Goal: Book appointment/travel/reservation

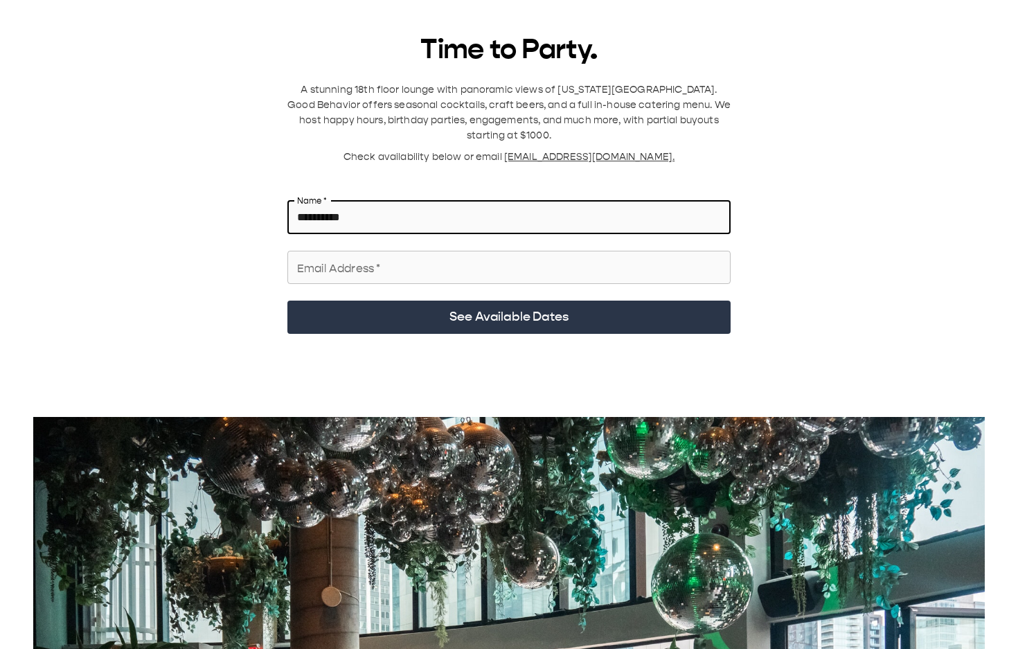
type input "**********"
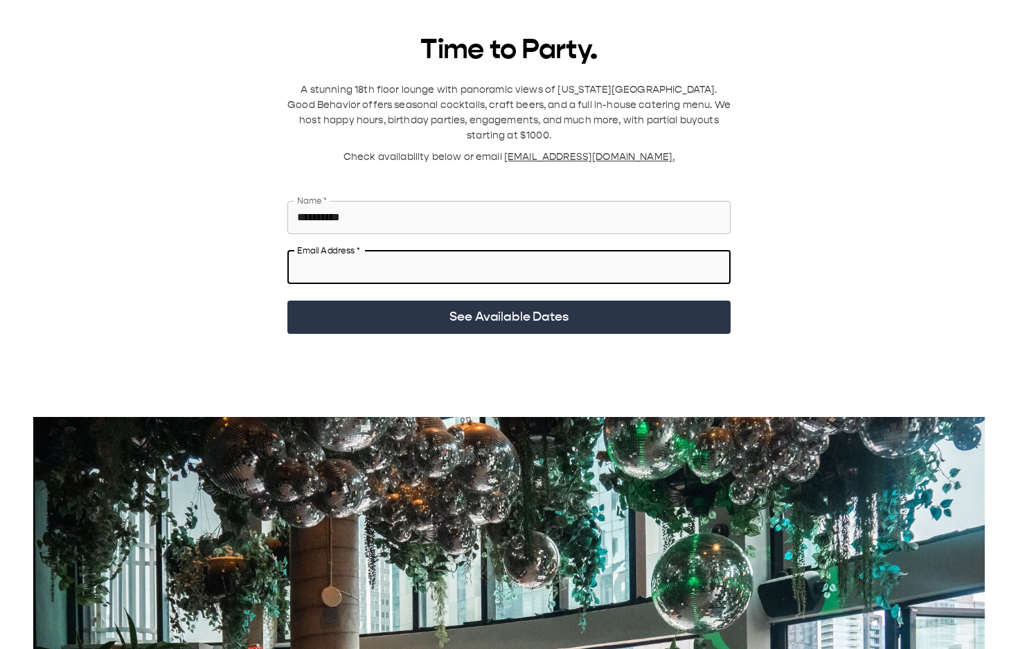
type input "*"
type input "**********"
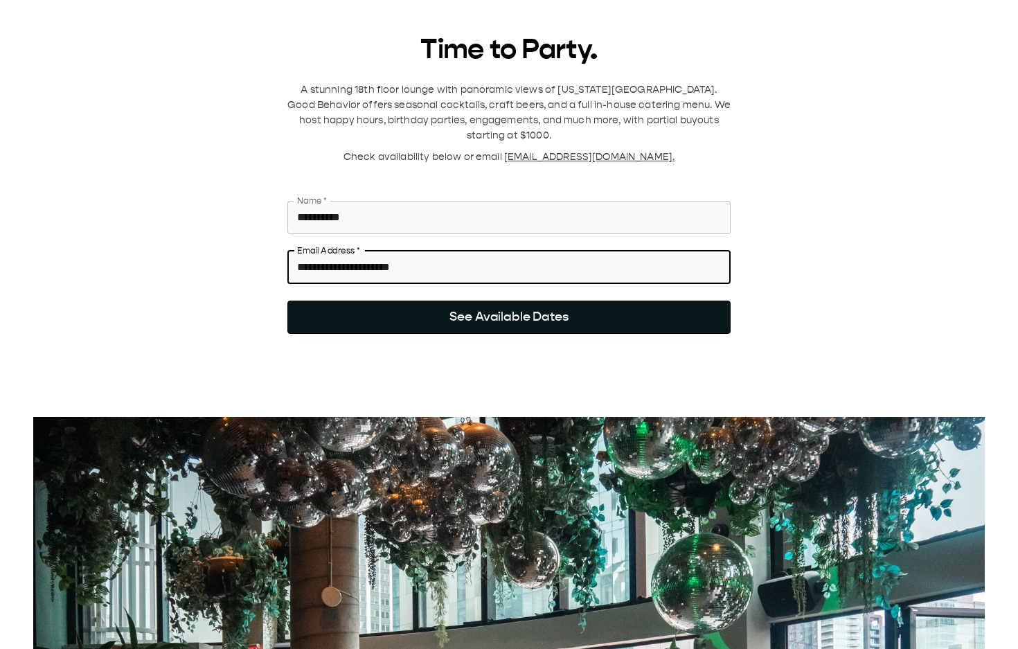
click at [502, 311] on button "See Available Dates" at bounding box center [509, 317] width 443 height 33
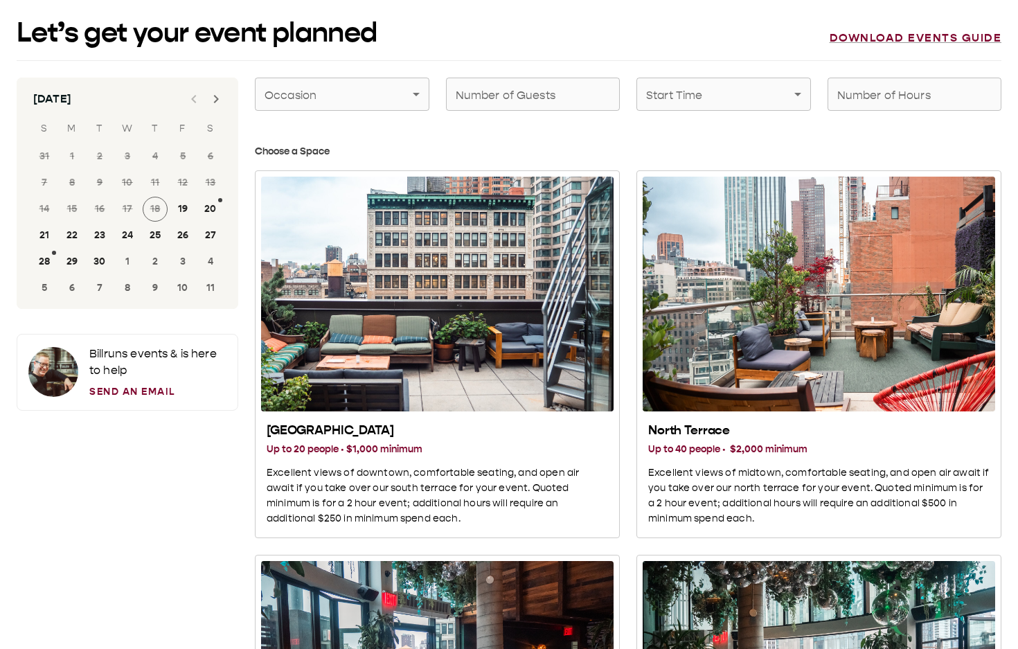
click at [204, 96] on button "Next month" at bounding box center [216, 99] width 28 height 28
click at [213, 211] on span "18" at bounding box center [211, 209] width 28 height 25
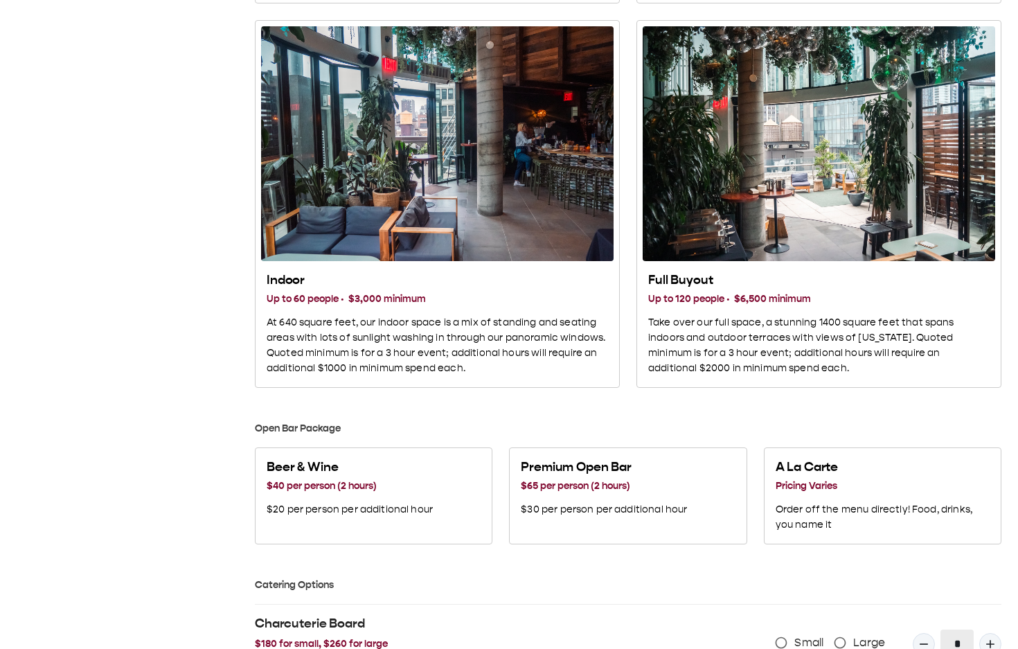
scroll to position [559, 0]
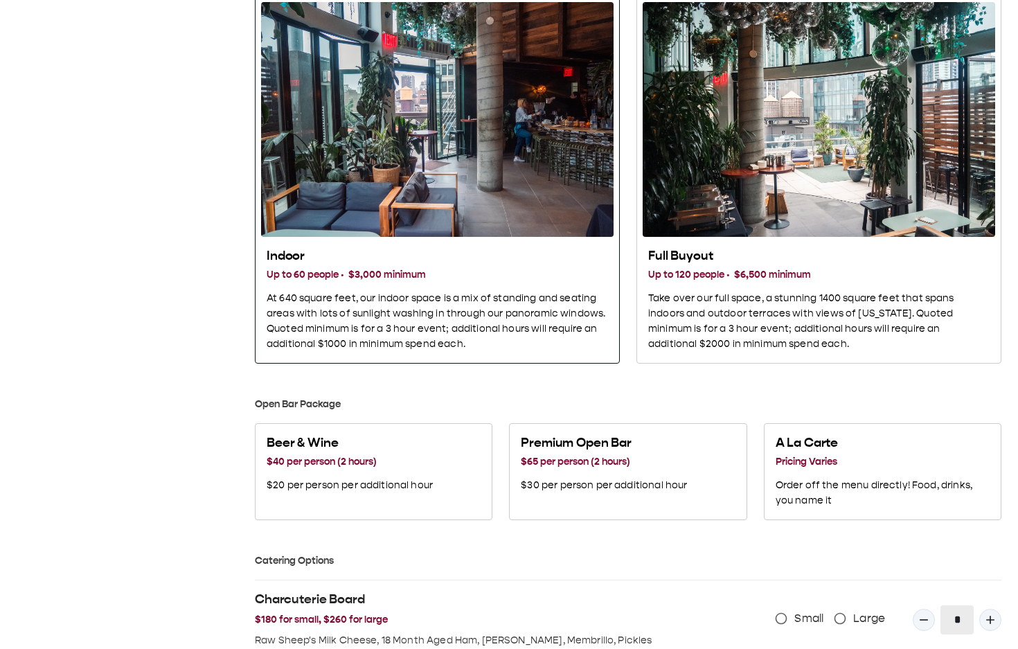
click at [422, 267] on h3 "Up to 60 people · $3,000 minimum" at bounding box center [438, 274] width 342 height 15
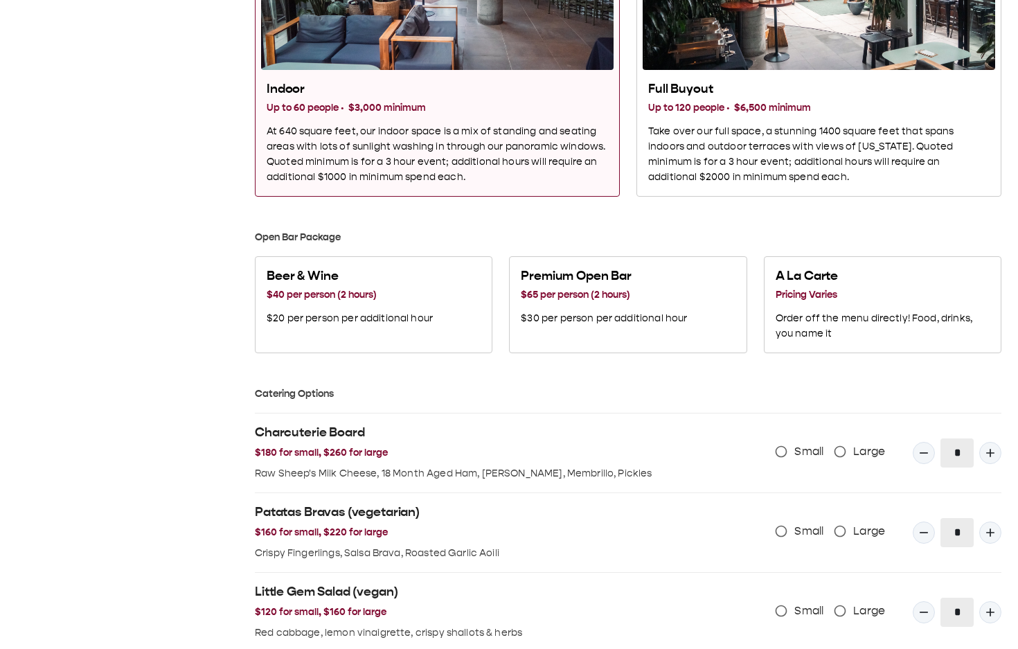
scroll to position [786, 0]
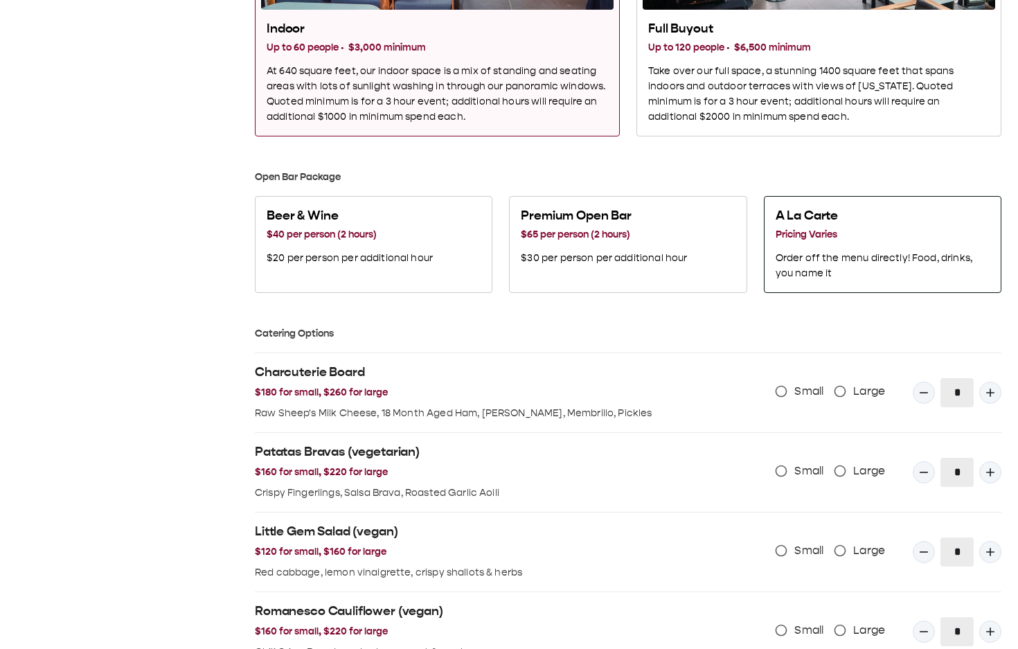
click at [917, 227] on h3 "Pricing Varies" at bounding box center [883, 234] width 214 height 15
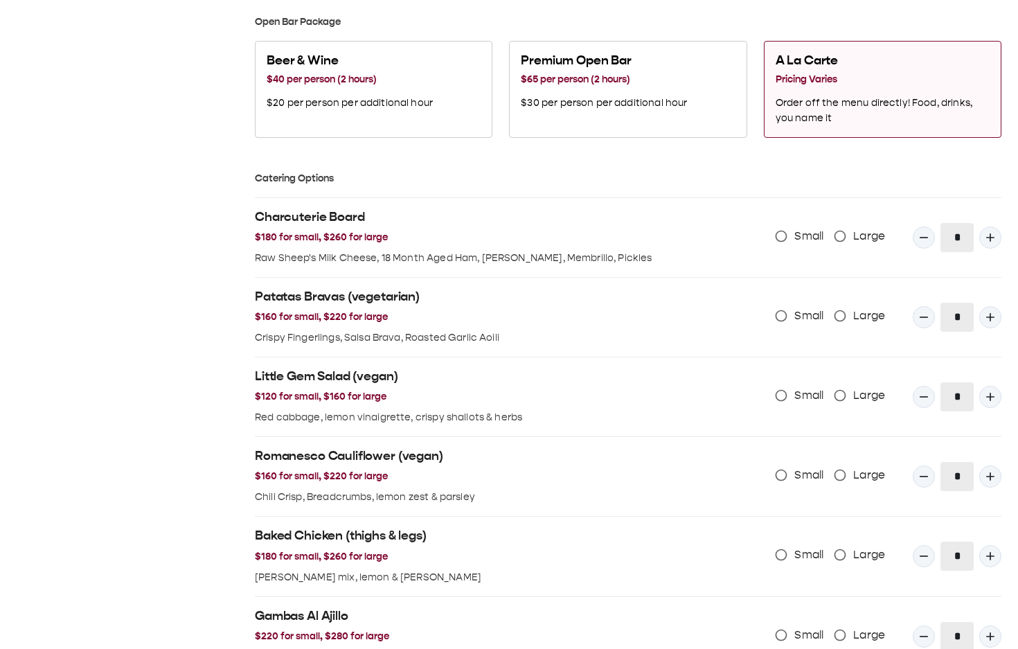
scroll to position [1009, 0]
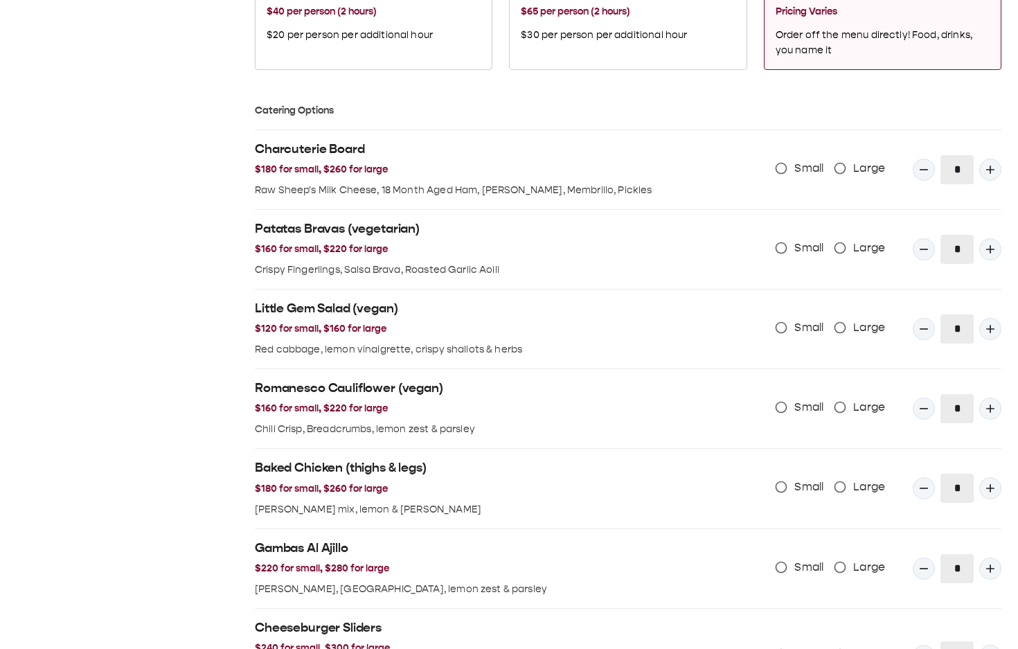
click at [874, 160] on span "Large" at bounding box center [870, 168] width 32 height 17
click at [855, 240] on span "Large" at bounding box center [870, 248] width 32 height 17
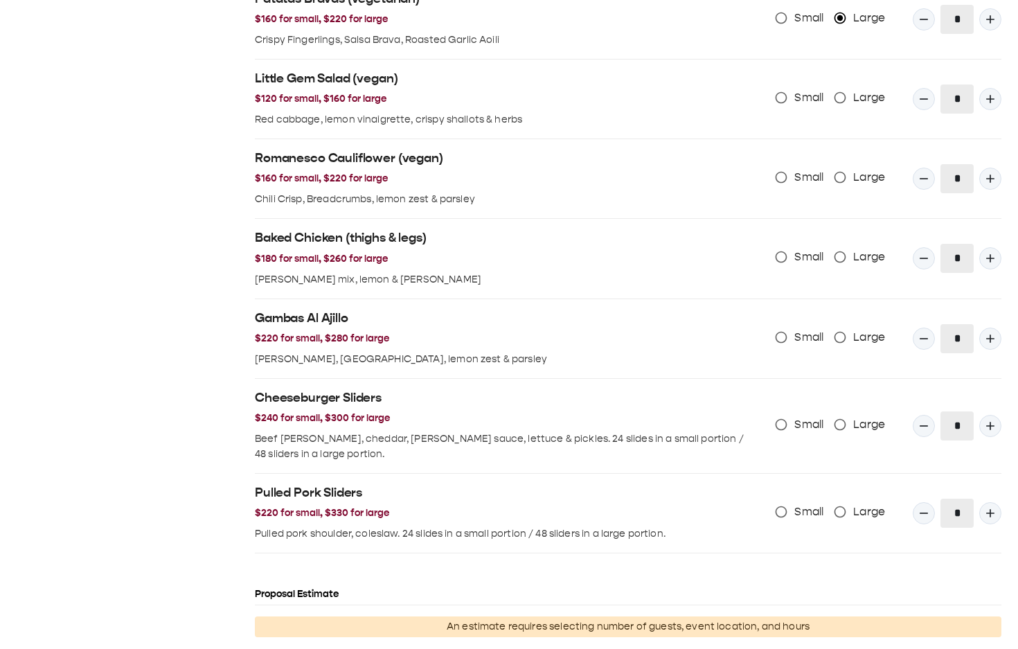
scroll to position [1244, 0]
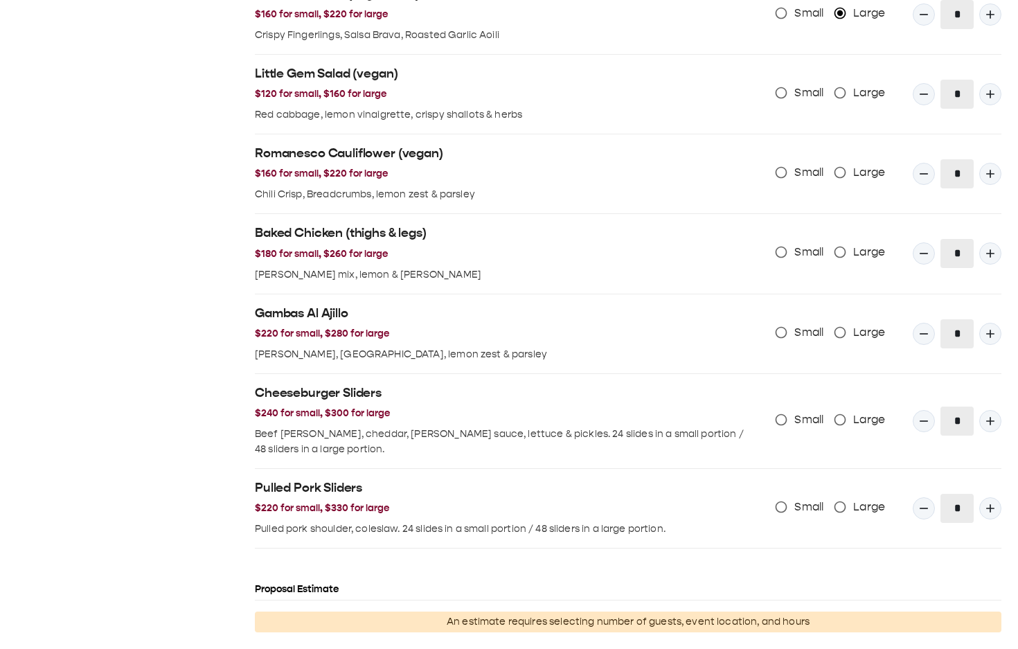
click at [866, 412] on span "Large" at bounding box center [870, 420] width 32 height 17
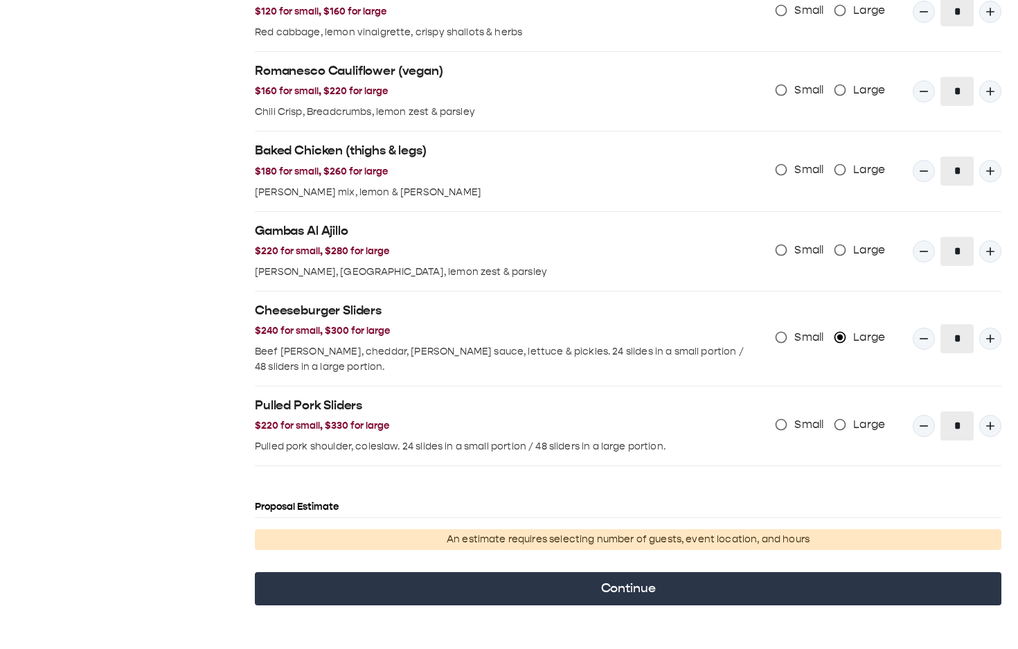
scroll to position [1325, 0]
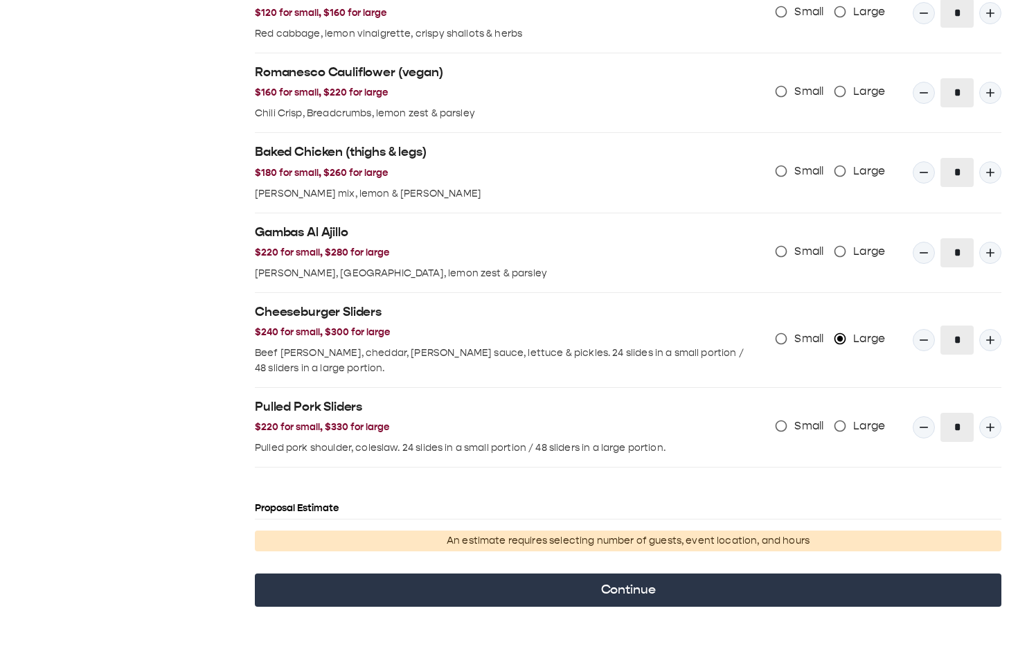
click at [865, 418] on span "Large" at bounding box center [870, 426] width 32 height 17
click at [995, 421] on icon "Quantity Input" at bounding box center [991, 428] width 14 height 14
type input "*"
click at [991, 336] on icon "Quantity Input" at bounding box center [991, 340] width 8 height 8
type input "*"
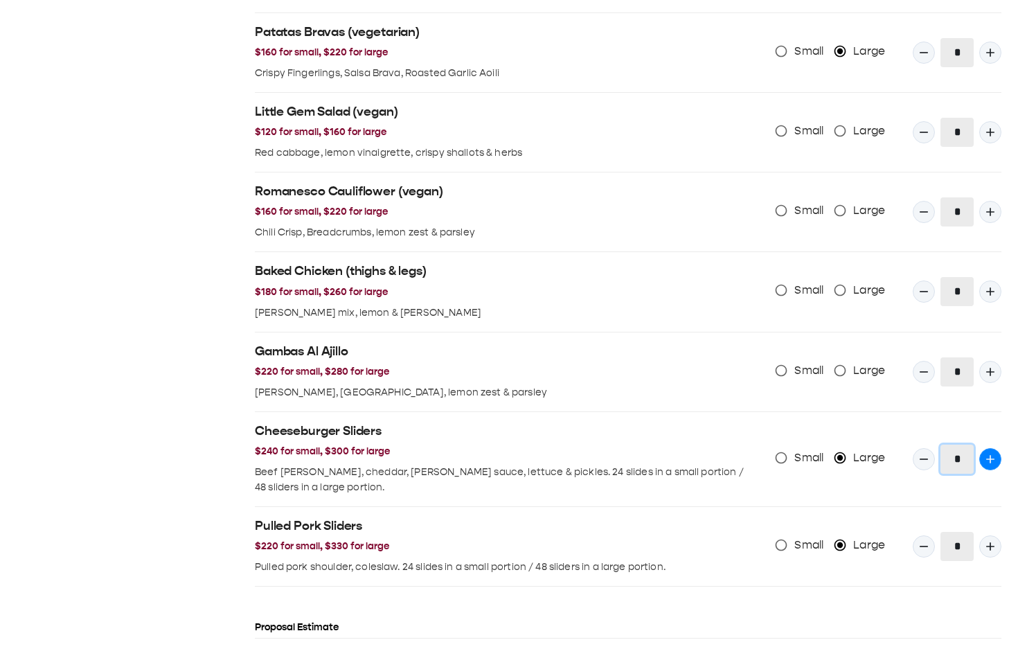
scroll to position [1198, 0]
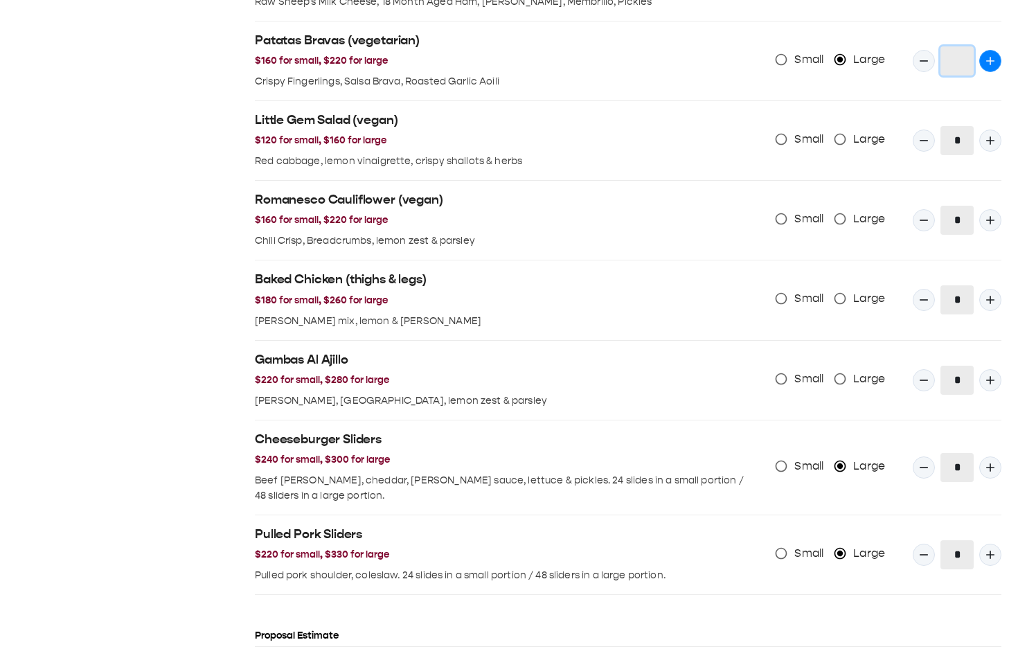
click at [991, 57] on icon "Quantity Input" at bounding box center [991, 61] width 8 height 8
type input "*"
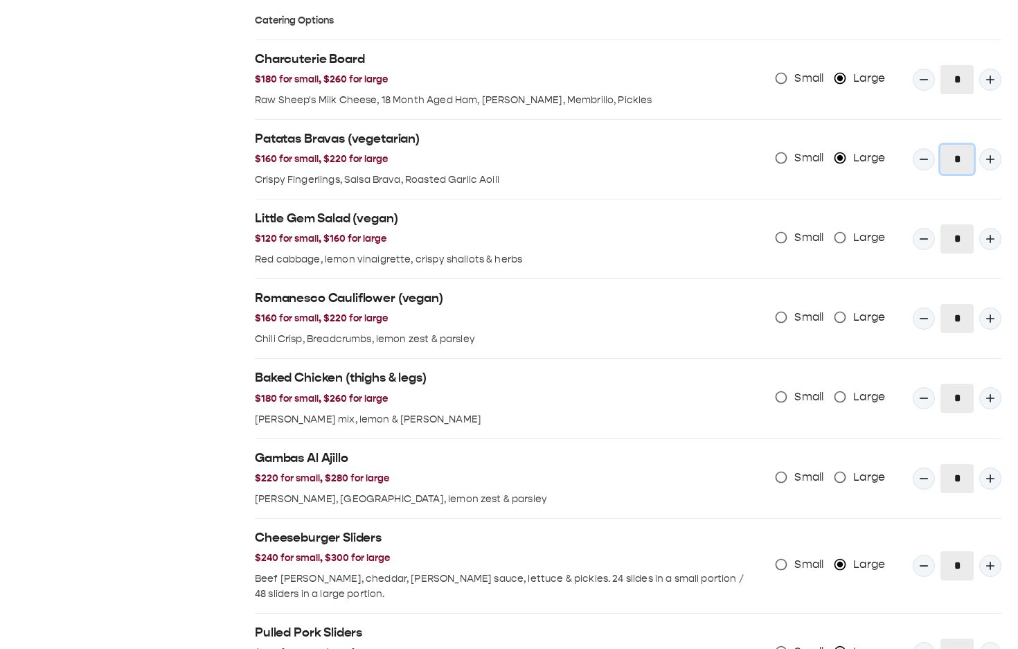
scroll to position [1093, 0]
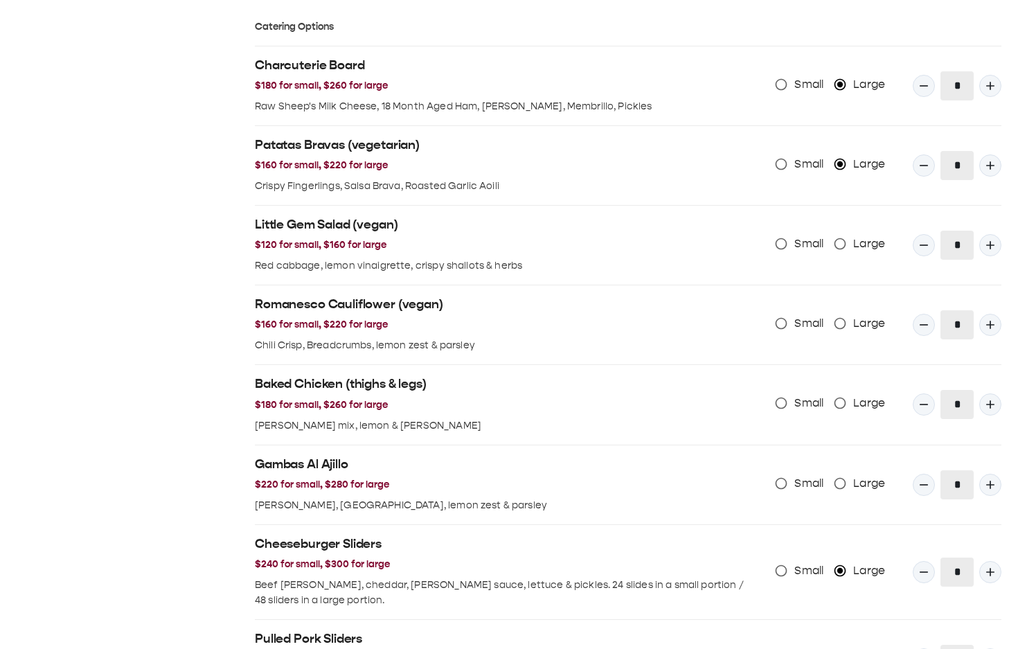
click at [981, 81] on div "*" at bounding box center [957, 85] width 89 height 29
click at [981, 81] on div "Quantity Input" at bounding box center [957, 85] width 89 height 29
click at [987, 79] on icon "Quantity Input" at bounding box center [991, 86] width 14 height 14
click at [991, 81] on button "Quantity Input" at bounding box center [991, 86] width 22 height 22
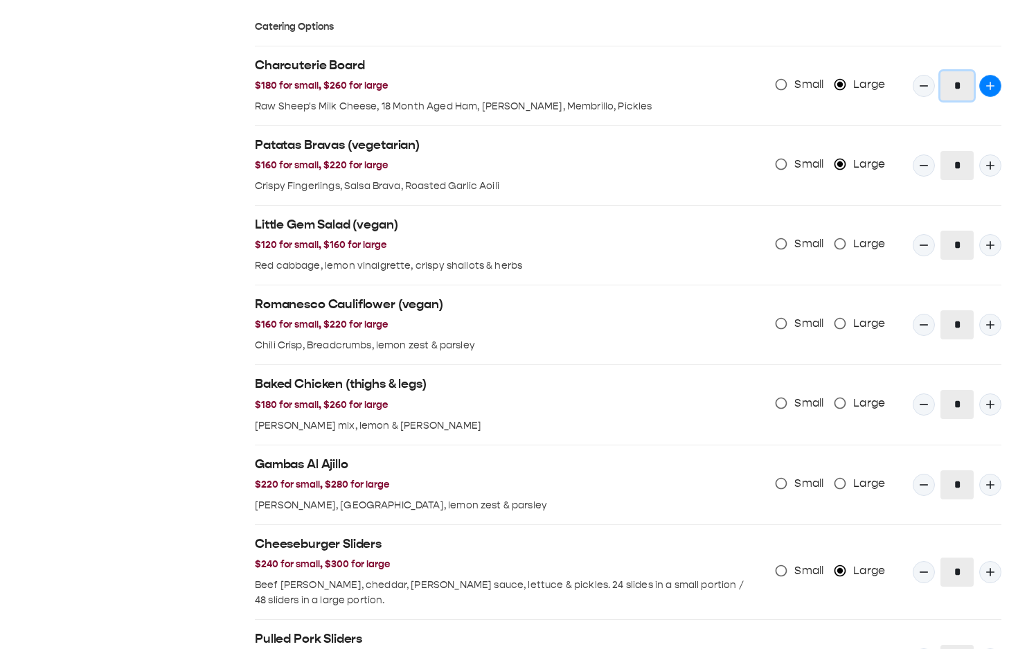
type input "*"
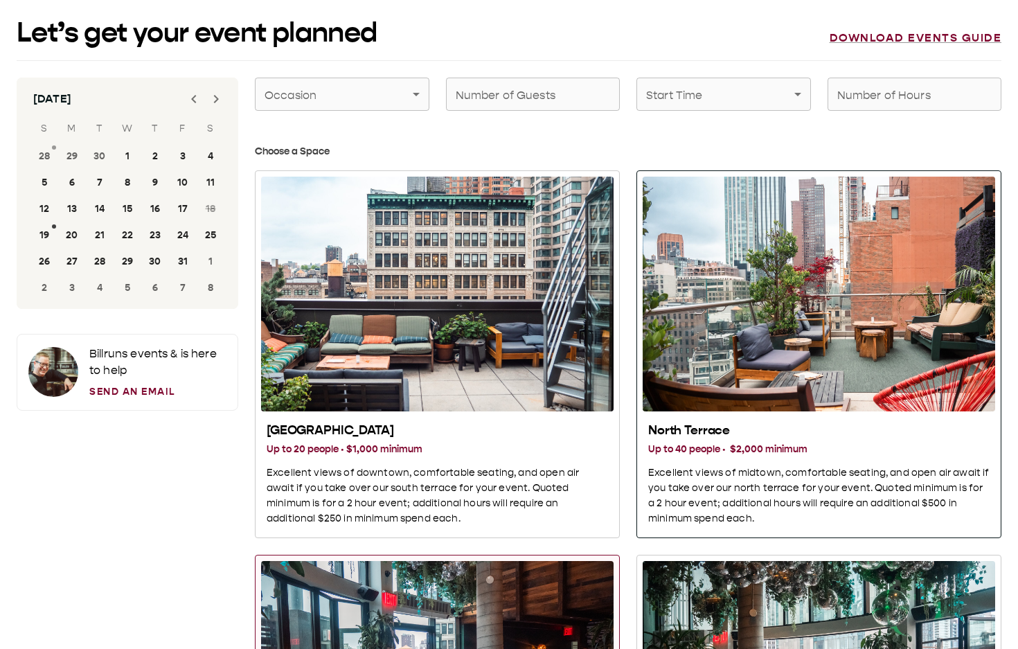
scroll to position [0, 0]
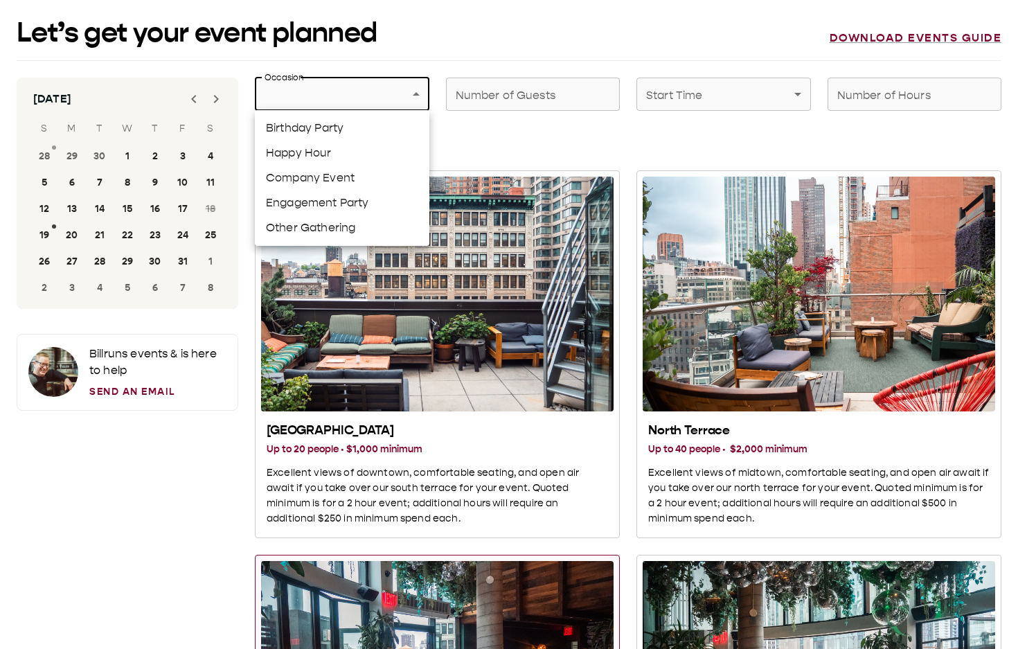
click at [323, 136] on li "Birthday Party" at bounding box center [342, 128] width 175 height 25
type input "**********"
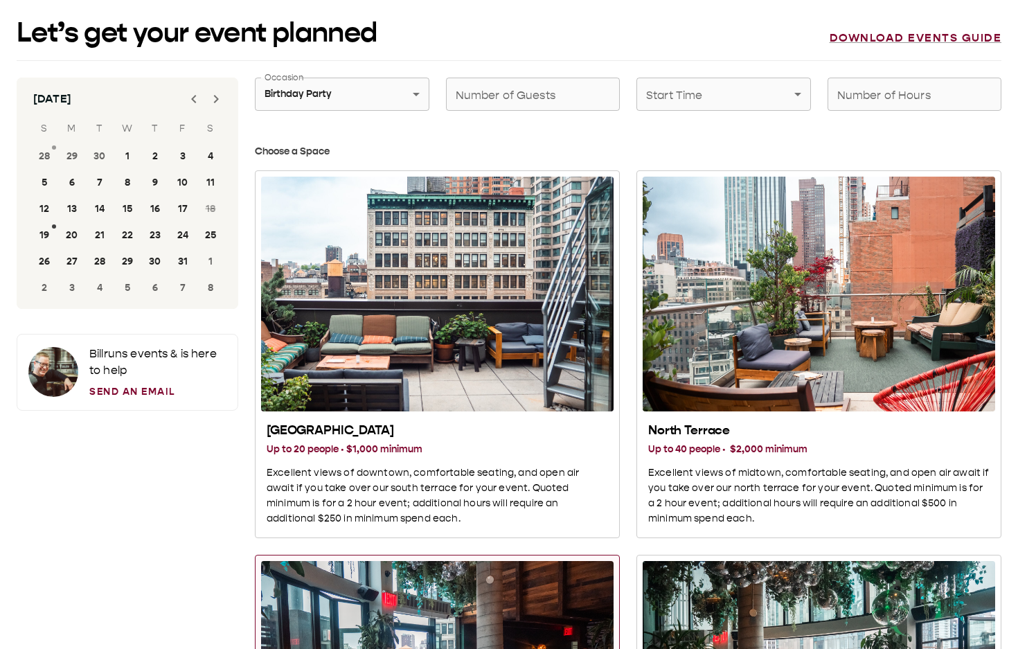
click at [560, 91] on input "Number of Guests" at bounding box center [533, 94] width 175 height 39
type input "**"
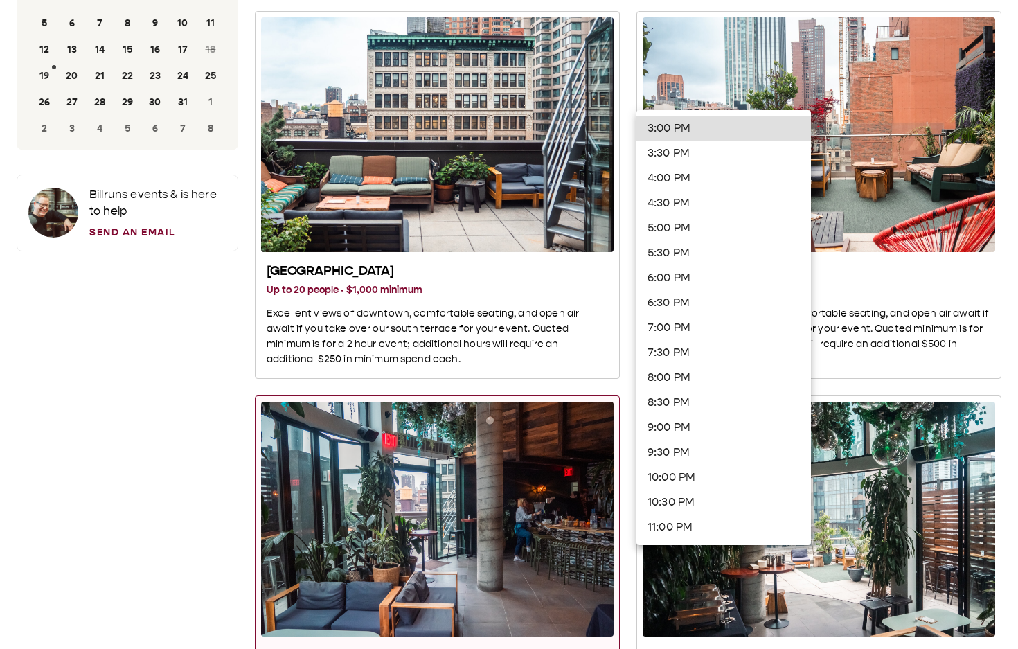
scroll to position [160, 0]
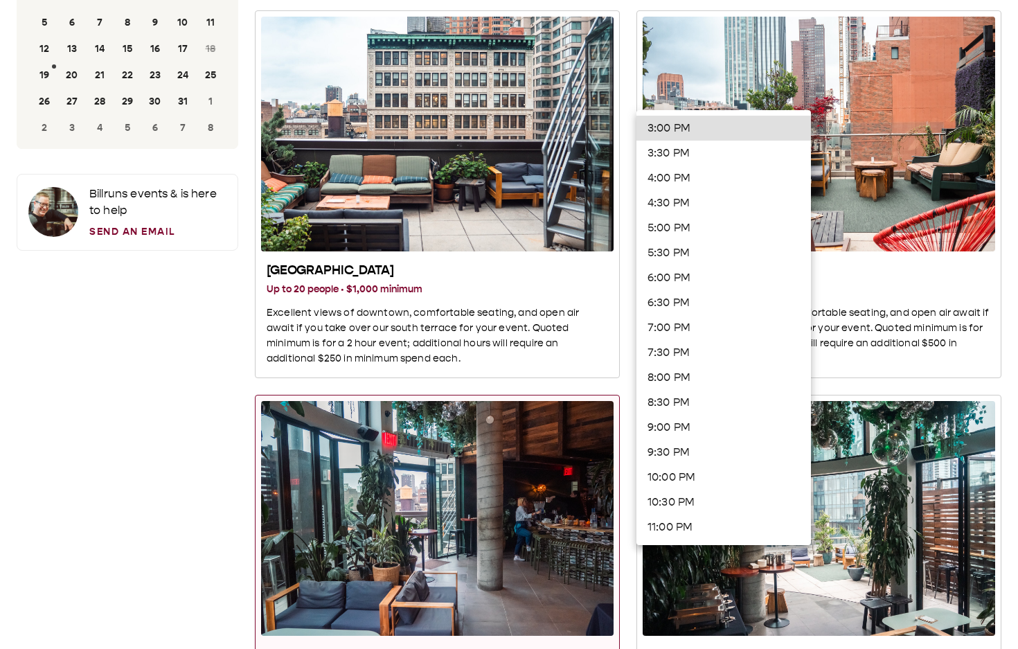
click at [689, 378] on li "8:00 PM" at bounding box center [724, 377] width 175 height 25
type input "*******"
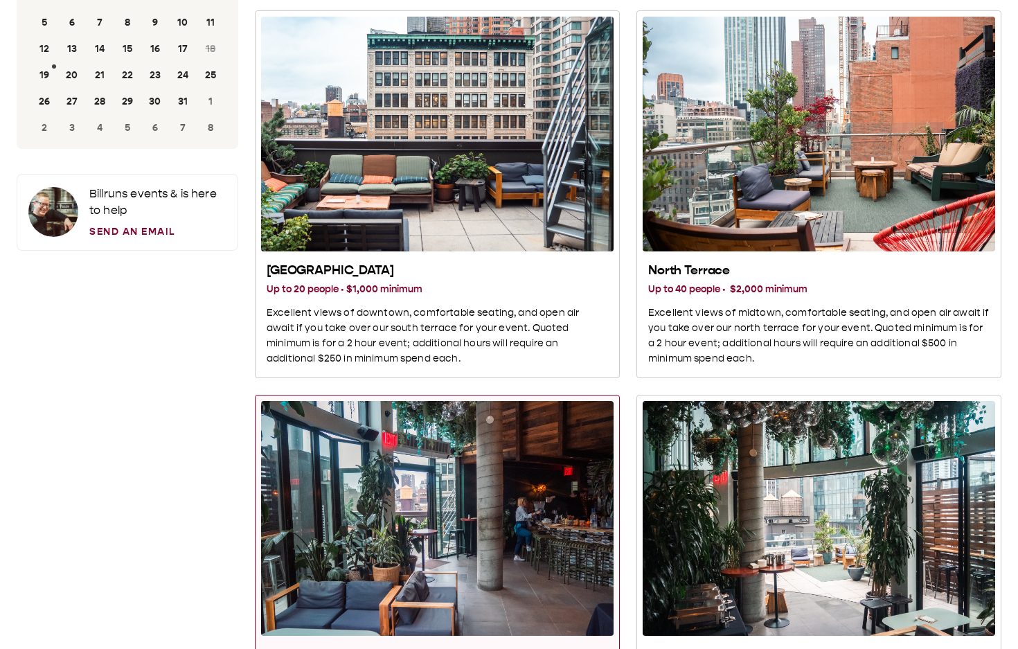
scroll to position [0, 0]
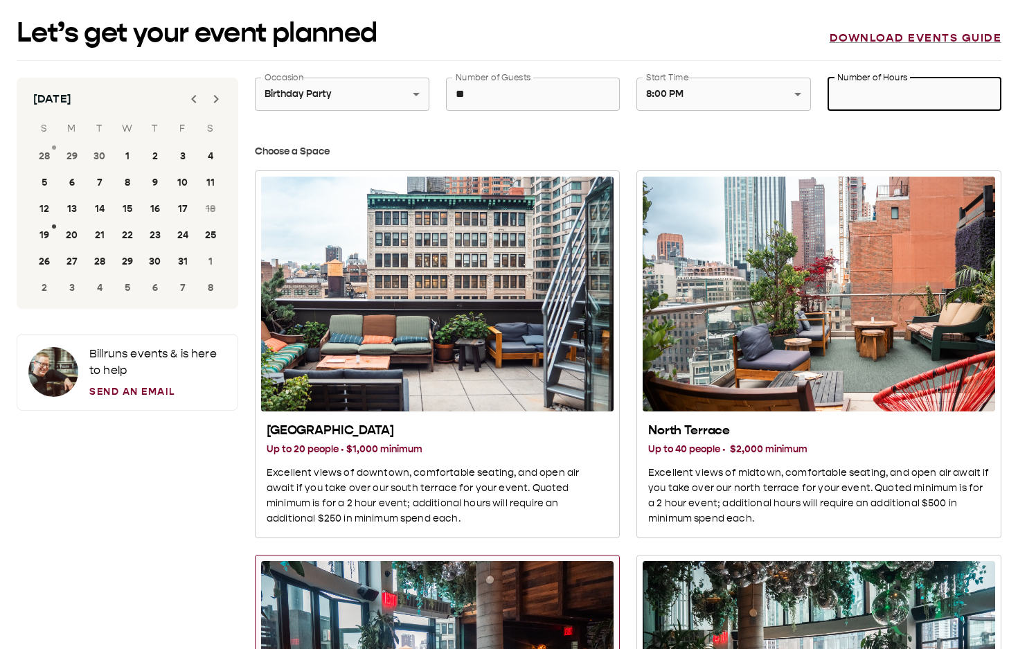
click at [872, 93] on input "Number of Hours" at bounding box center [915, 94] width 175 height 39
type input "*"
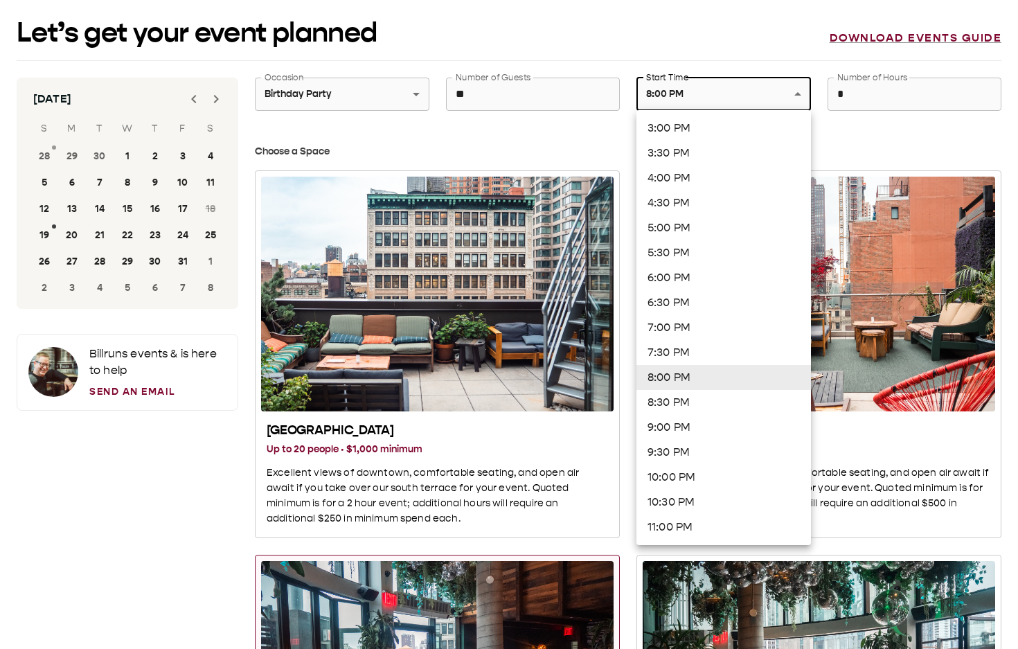
click at [549, 135] on div at bounding box center [509, 324] width 1018 height 649
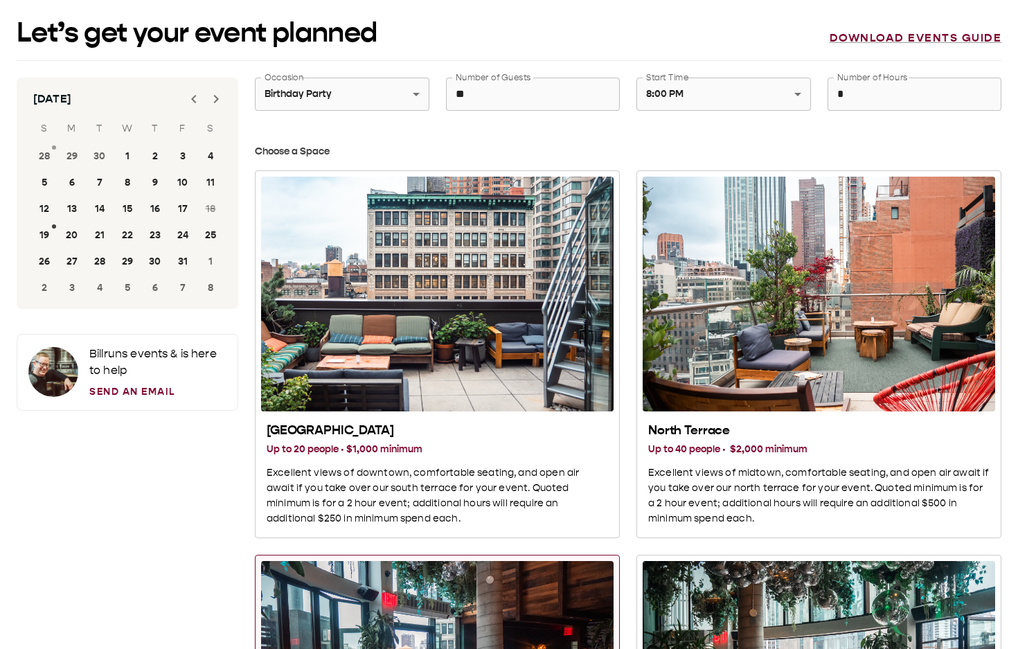
click at [200, 210] on span "18" at bounding box center [211, 209] width 28 height 25
click at [191, 210] on button "17" at bounding box center [182, 209] width 25 height 25
click at [184, 208] on button "17" at bounding box center [182, 209] width 25 height 25
click at [206, 208] on span "18" at bounding box center [211, 209] width 28 height 25
click at [33, 232] on button "19" at bounding box center [44, 235] width 25 height 25
